Goal: Task Accomplishment & Management: Use online tool/utility

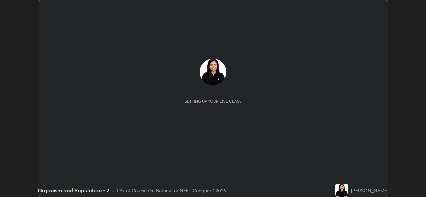
click at [377, 8] on div at bounding box center [213, 98] width 426 height 197
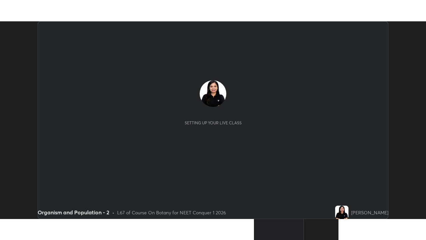
scroll to position [197, 426]
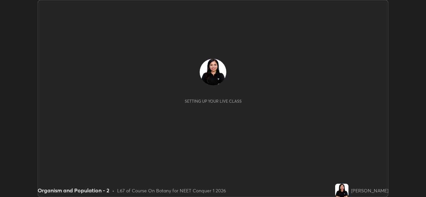
click at [376, 9] on button "End Class" at bounding box center [371, 7] width 27 height 8
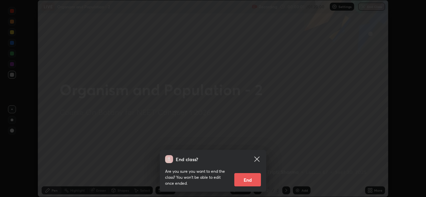
click at [259, 162] on icon at bounding box center [257, 159] width 8 height 8
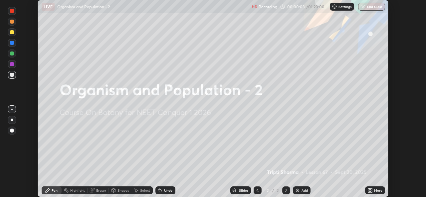
click at [372, 190] on icon at bounding box center [372, 190] width 2 height 2
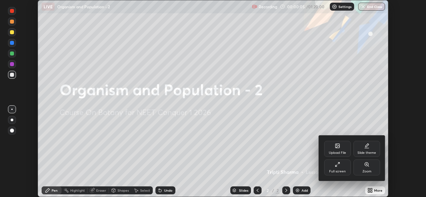
click at [339, 170] on div "Full screen" at bounding box center [337, 171] width 17 height 3
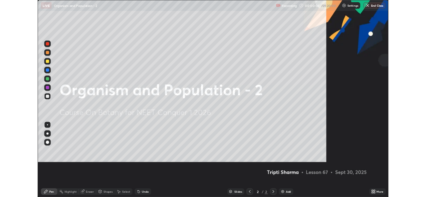
scroll to position [240, 426]
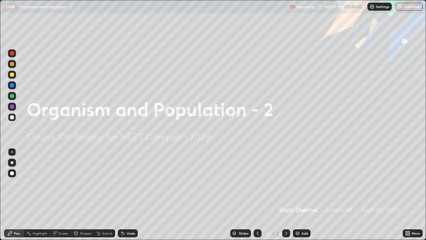
click at [410, 197] on icon at bounding box center [409, 232] width 2 height 2
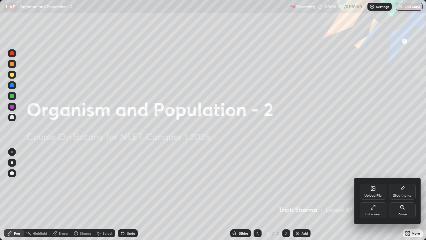
click at [371, 197] on icon at bounding box center [373, 206] width 5 height 5
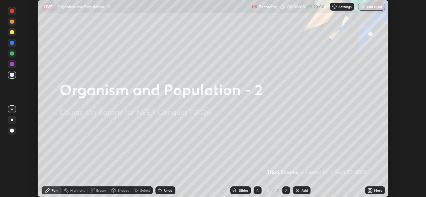
scroll to position [33098, 32869]
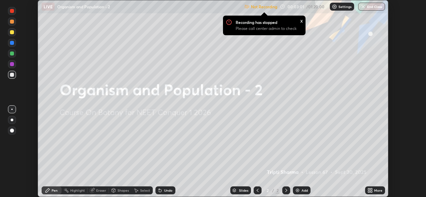
click at [337, 7] on div "Settings" at bounding box center [342, 7] width 24 height 8
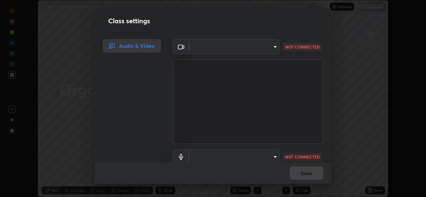
type input "a83bb134842fd6c46cae91b6313aa5efba961fee809e7364c6ef7c36ed00ea69"
type input "default"
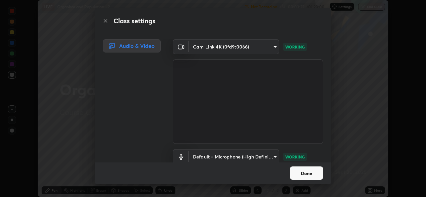
click at [306, 176] on button "Done" at bounding box center [306, 173] width 33 height 13
